Goal: Task Accomplishment & Management: Manage account settings

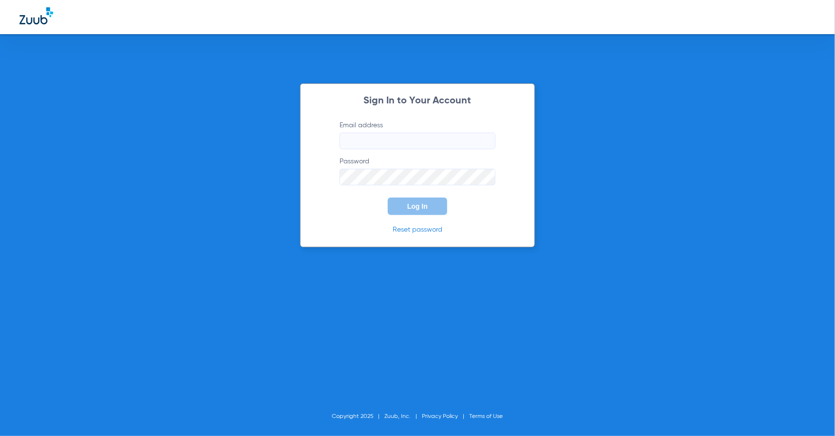
click at [405, 138] on input "Email address" at bounding box center [418, 141] width 156 height 17
type input "[PERSON_NAME][EMAIL_ADDRESS][PERSON_NAME][DOMAIN_NAME]"
click at [436, 195] on form "Email address [PERSON_NAME][EMAIL_ADDRESS][PERSON_NAME][DOMAIN_NAME] Password L…" at bounding box center [417, 167] width 185 height 95
click at [432, 201] on button "Log In" at bounding box center [417, 206] width 59 height 18
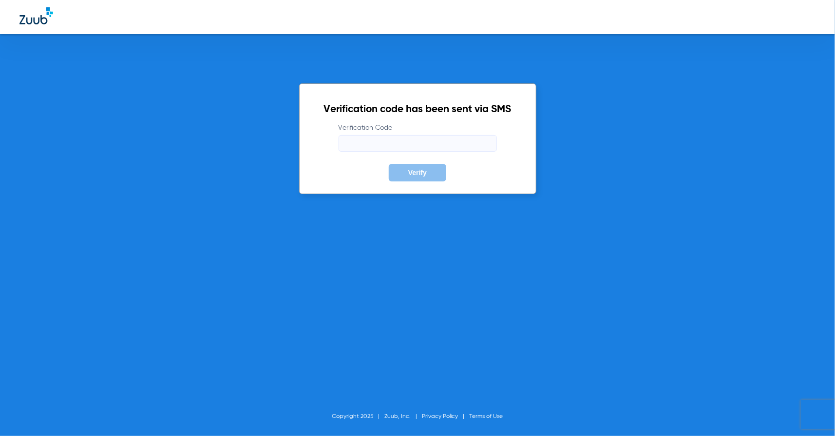
click at [425, 151] on input "Verification Code" at bounding box center [418, 143] width 158 height 17
type input "485436"
click at [431, 169] on button "Verify" at bounding box center [417, 173] width 57 height 18
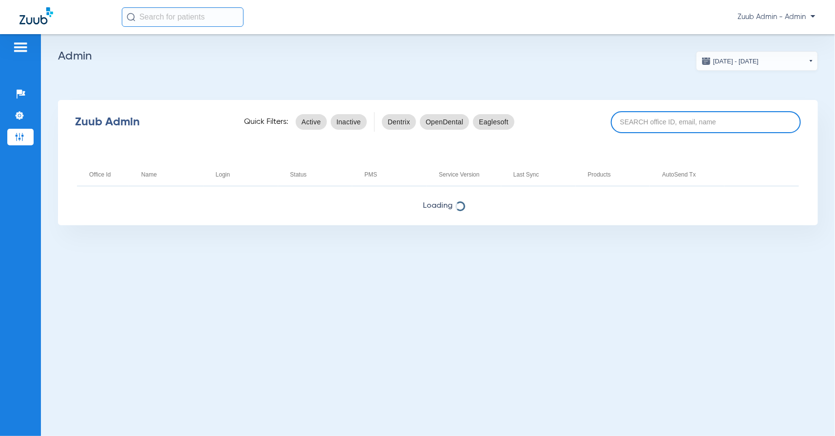
click at [670, 117] on input at bounding box center [706, 122] width 190 height 22
paste input "17006177"
type input "17006177"
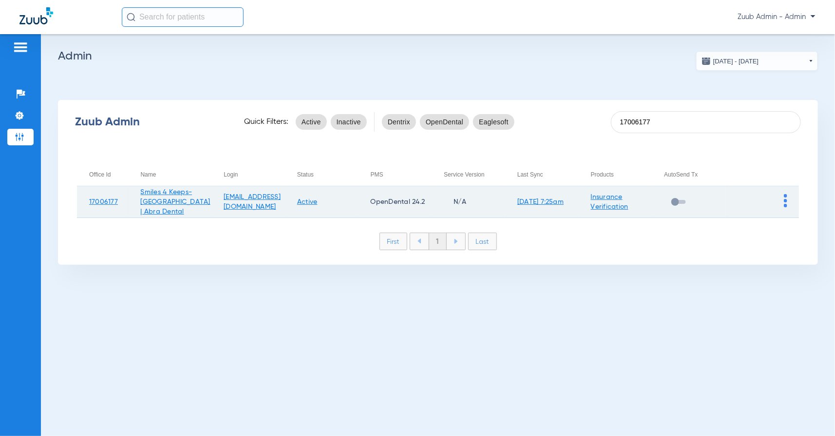
click at [786, 198] on img at bounding box center [785, 200] width 3 height 13
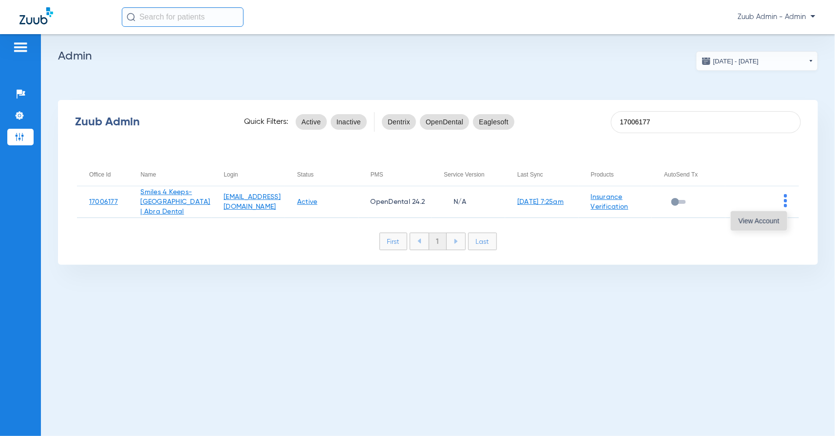
click at [747, 221] on span "View Account" at bounding box center [759, 220] width 41 height 7
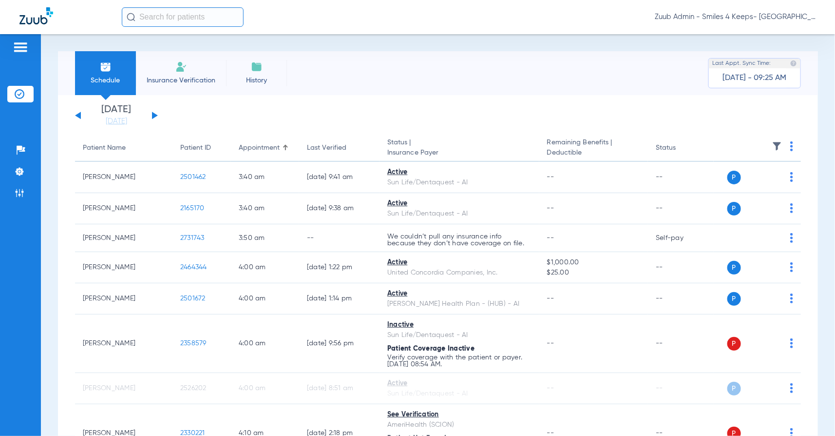
click at [153, 116] on button at bounding box center [155, 115] width 6 height 7
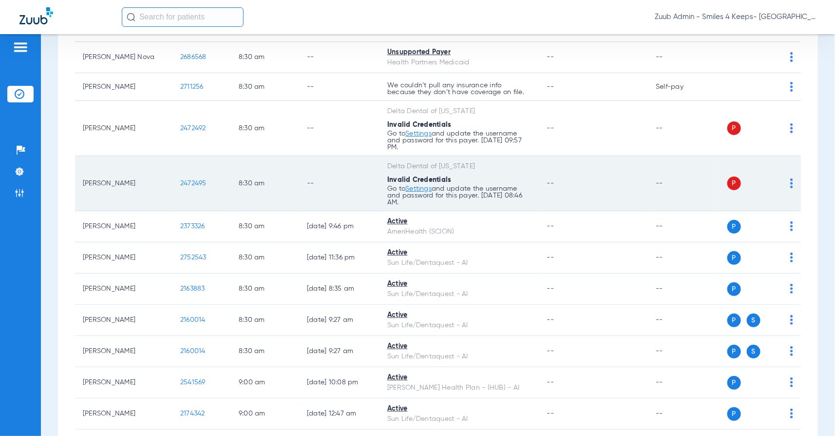
scroll to position [827, 0]
